Goal: Transaction & Acquisition: Book appointment/travel/reservation

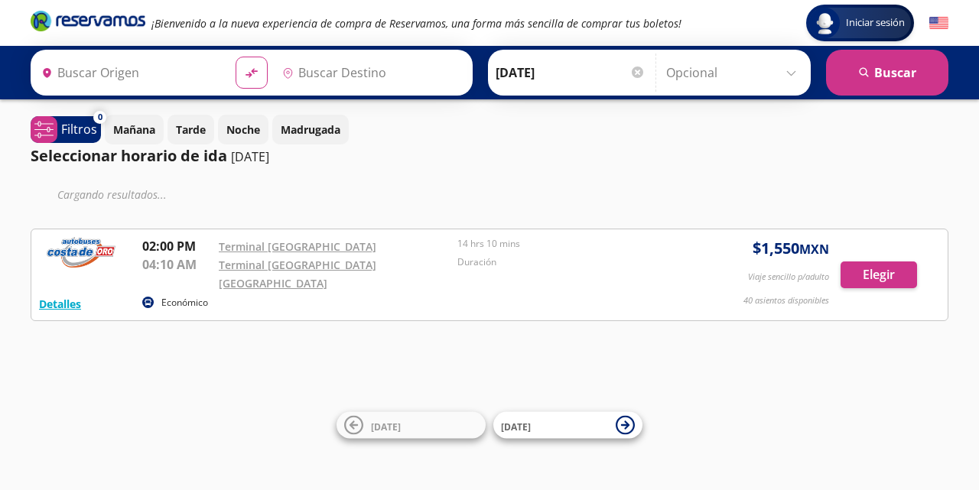
type input "[GEOGRAPHIC_DATA][PERSON_NAME], [GEOGRAPHIC_DATA]"
type input "[GEOGRAPHIC_DATA], [GEOGRAPHIC_DATA]"
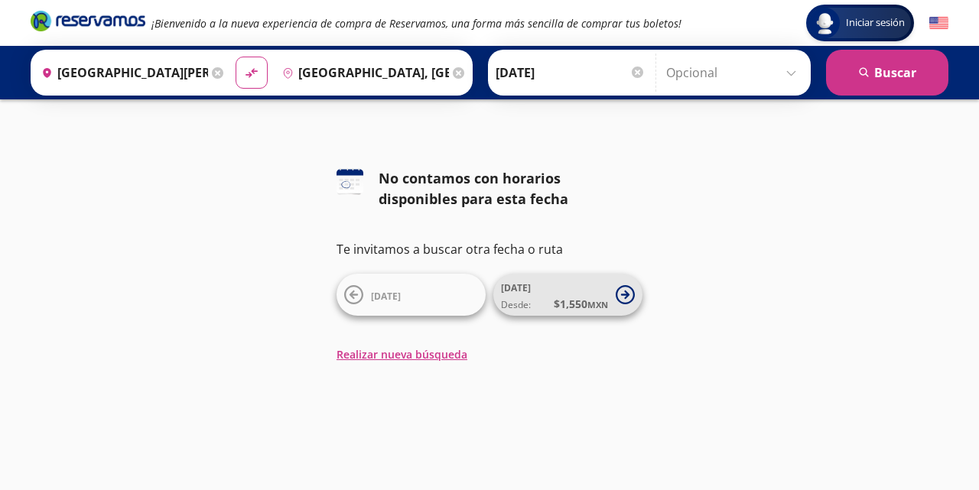
click at [623, 287] on icon at bounding box center [625, 294] width 19 height 19
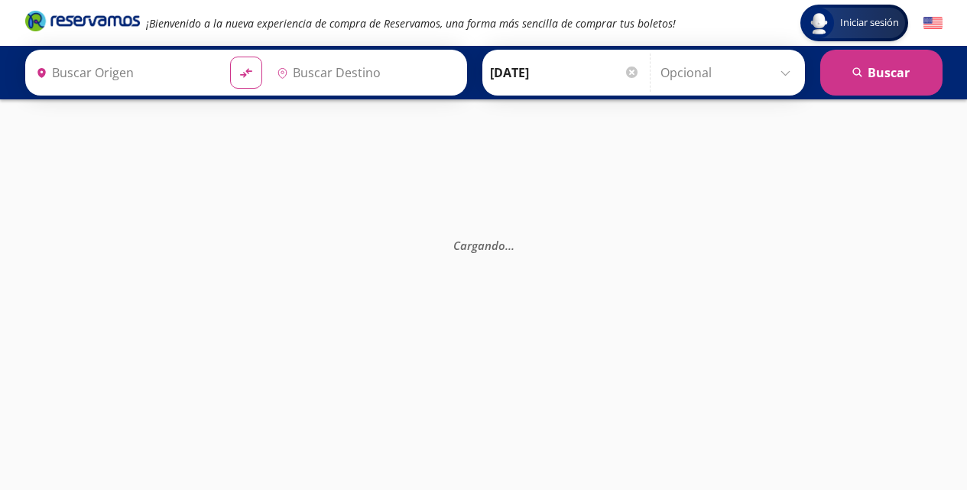
type input "[GEOGRAPHIC_DATA], [GEOGRAPHIC_DATA]"
type input "[GEOGRAPHIC_DATA][PERSON_NAME], [GEOGRAPHIC_DATA]"
